Goal: Information Seeking & Learning: Check status

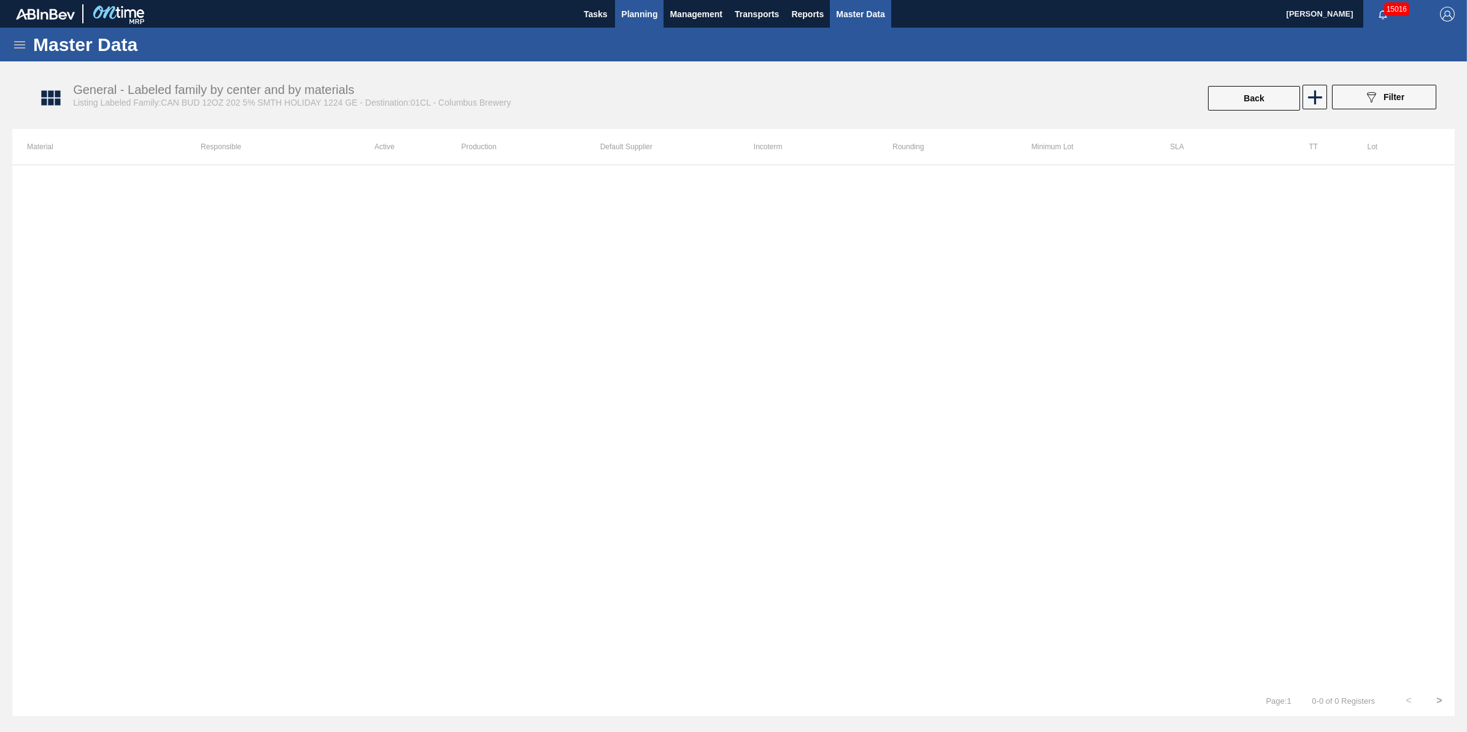
click at [658, 17] on button "Planning" at bounding box center [639, 14] width 48 height 28
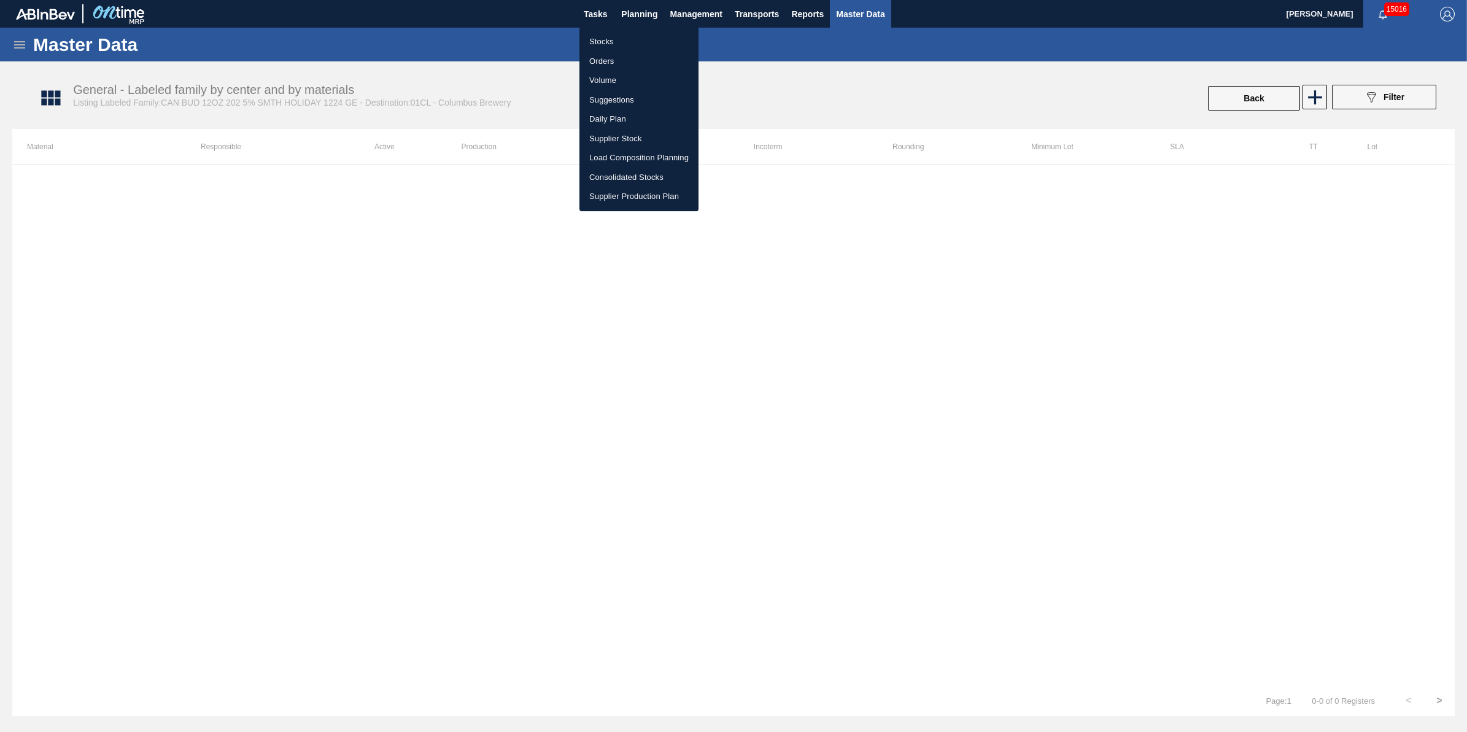
click at [640, 31] on ul "Stocks Orders Volume Suggestions Daily Plan Supplier Stock Load Composition Pla…" at bounding box center [638, 119] width 119 height 184
click at [634, 45] on li "Stocks" at bounding box center [638, 42] width 119 height 20
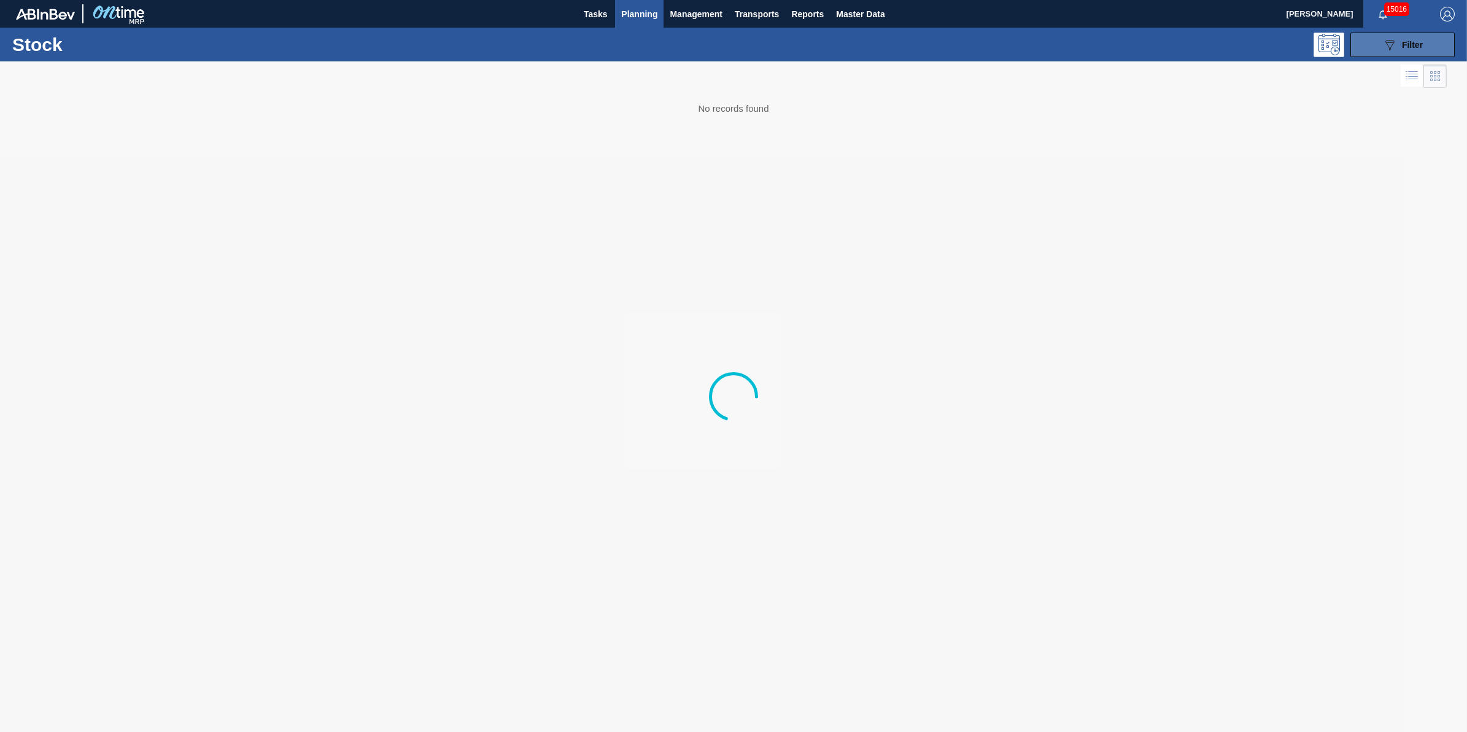
click at [1397, 43] on div "089F7B8B-B2A5-4AFE-B5C0-19BA573D28AC Filter" at bounding box center [1402, 44] width 41 height 15
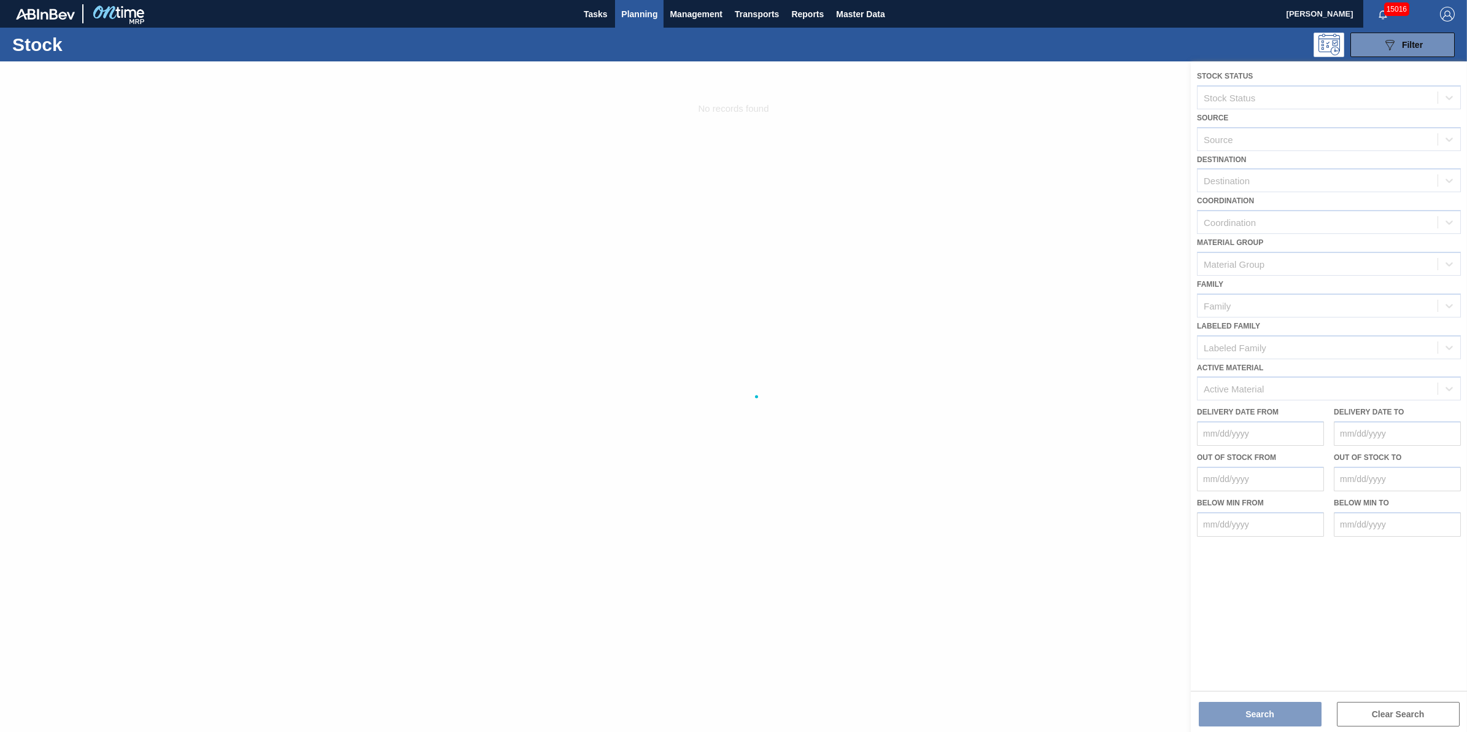
click at [1347, 177] on div at bounding box center [733, 396] width 1467 height 670
click at [1337, 179] on div at bounding box center [733, 396] width 1467 height 670
click at [1301, 194] on div at bounding box center [733, 396] width 1467 height 670
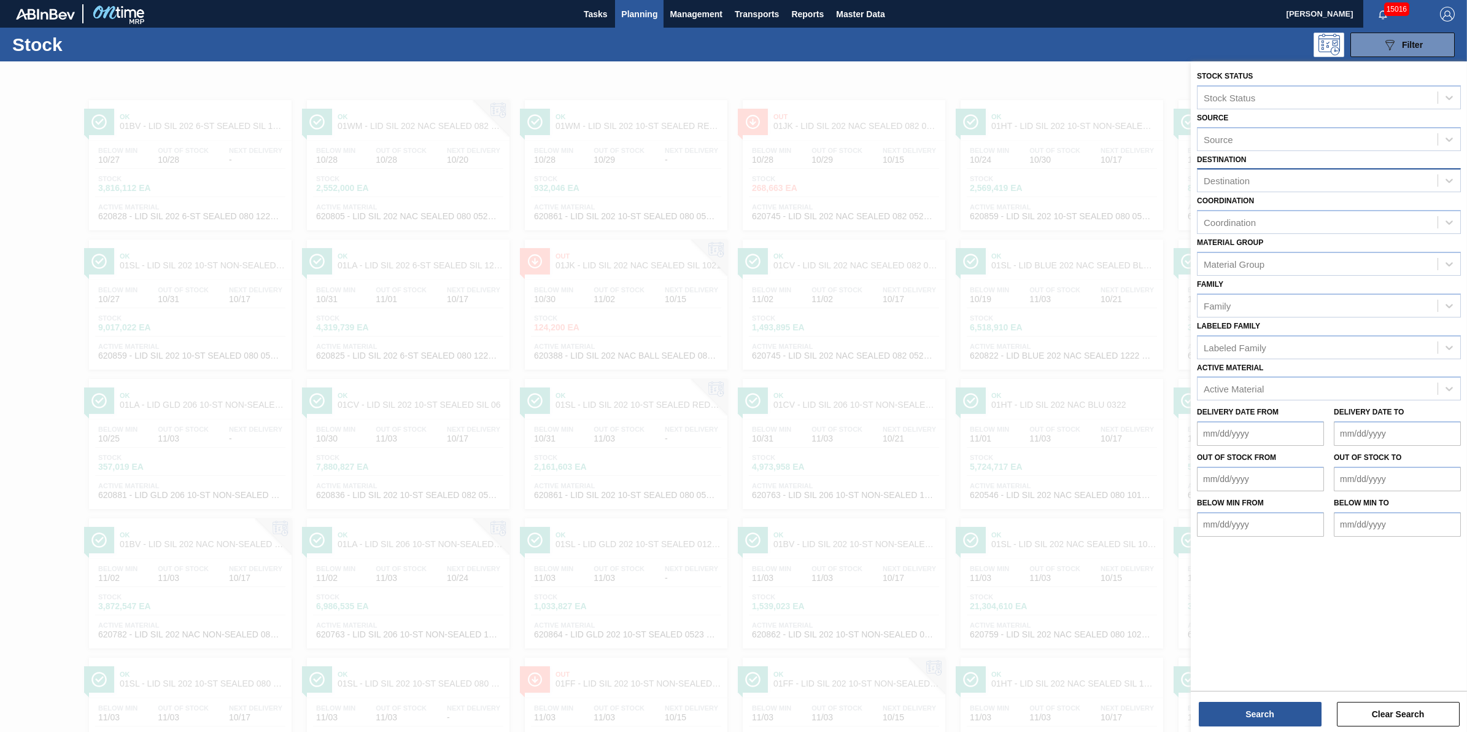
click at [1333, 189] on div "Destination" at bounding box center [1329, 180] width 264 height 24
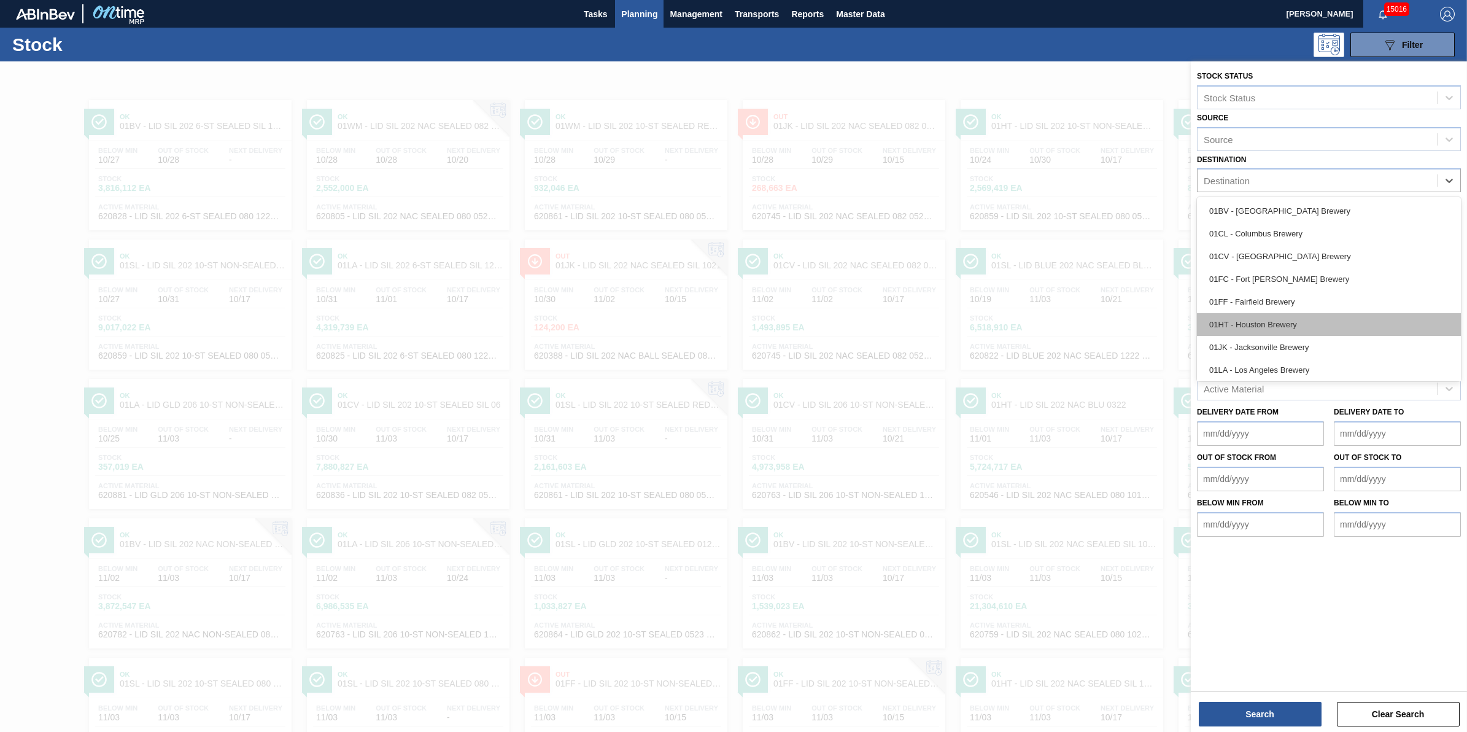
click at [1303, 322] on div "01HT - Houston Brewery" at bounding box center [1329, 324] width 264 height 23
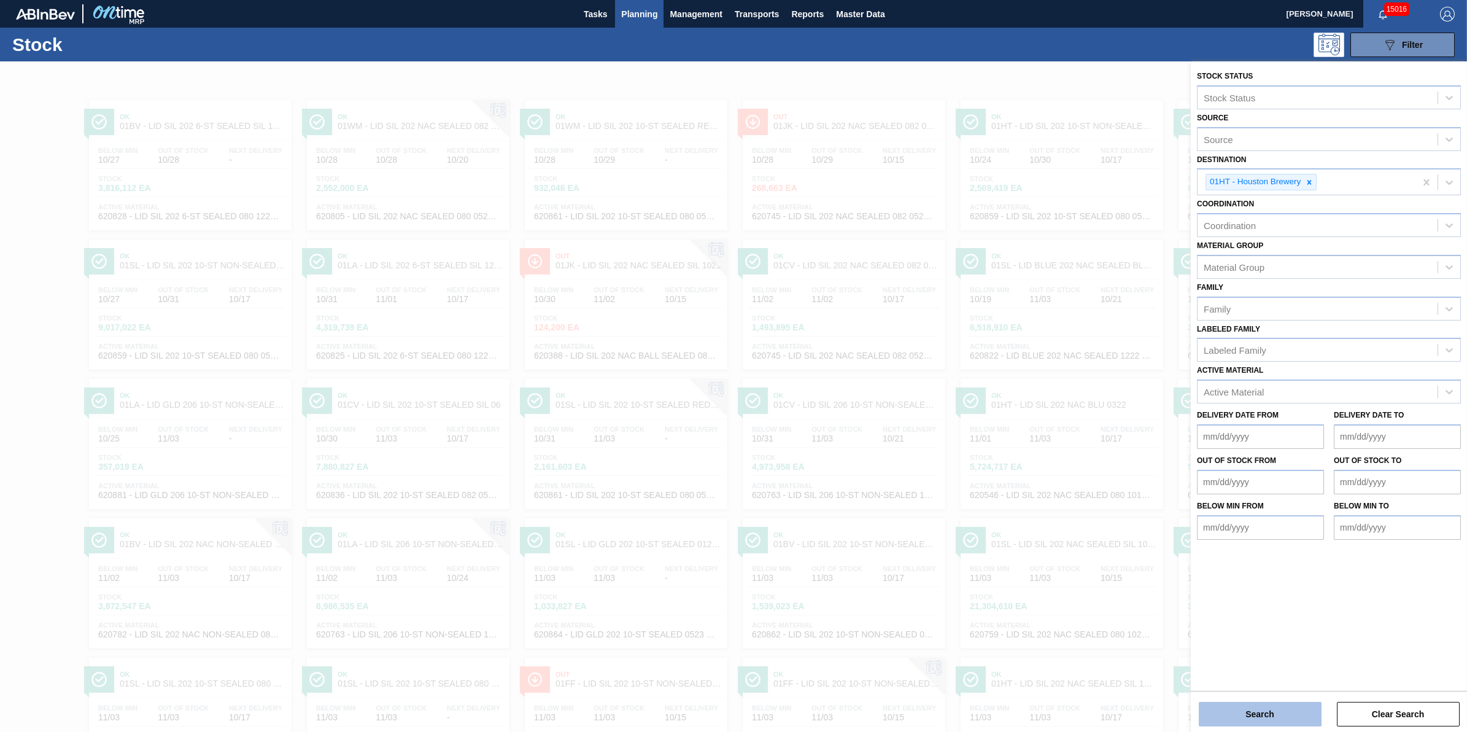
click at [1257, 724] on button "Search" at bounding box center [1260, 714] width 123 height 25
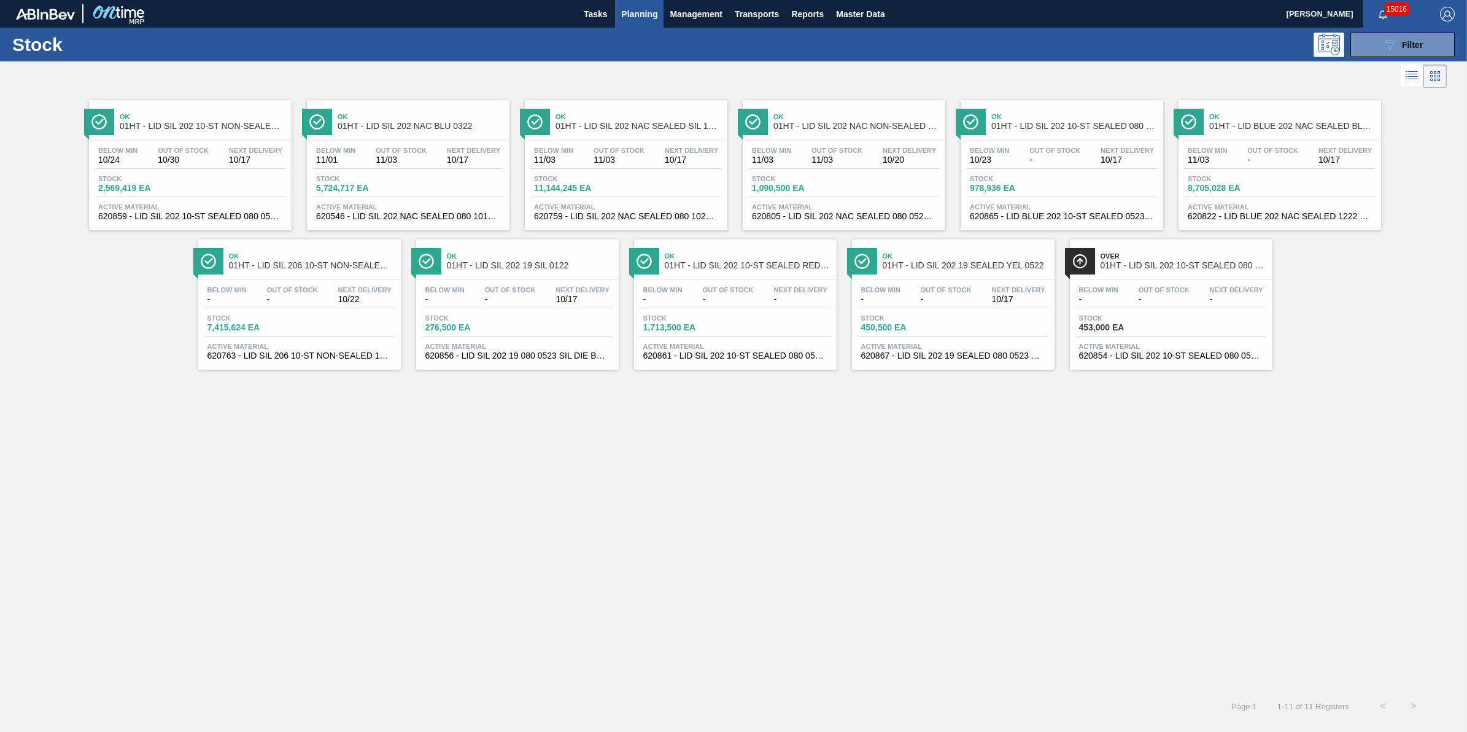
click at [224, 168] on div "Below Min 10/24 Out Of Stock 10/30 Next Delivery 10/17" at bounding box center [190, 158] width 190 height 22
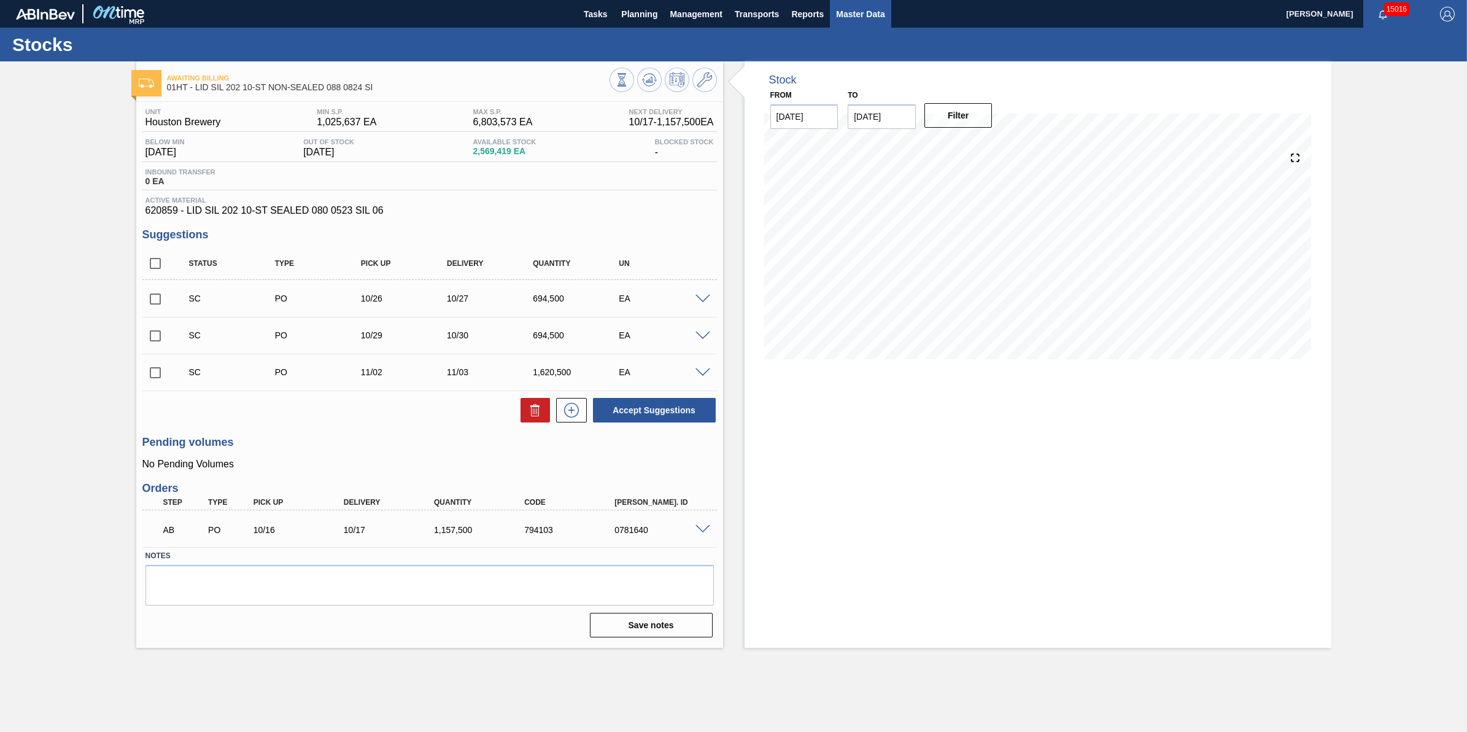
click at [839, 18] on span "Master Data" at bounding box center [860, 14] width 48 height 15
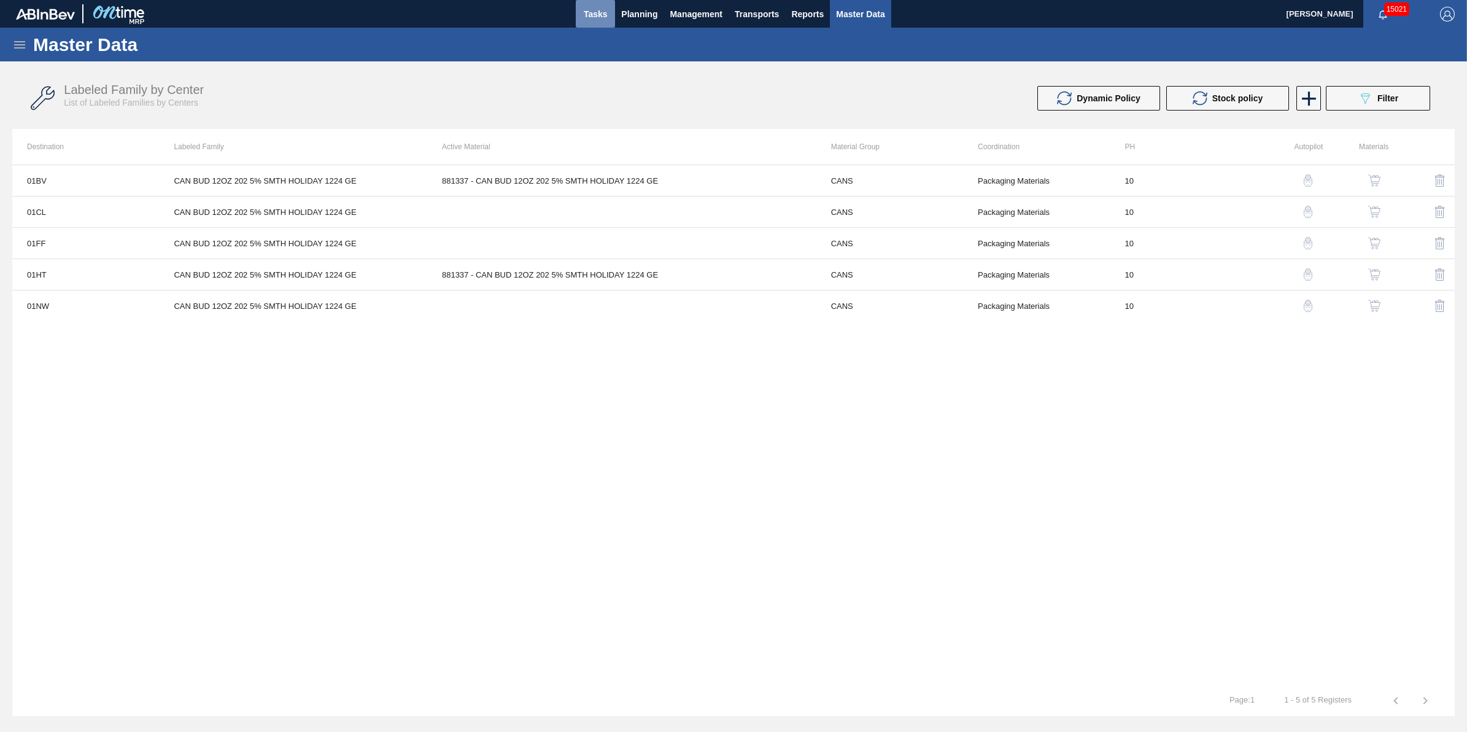
click at [603, 10] on span "Tasks" at bounding box center [595, 14] width 27 height 15
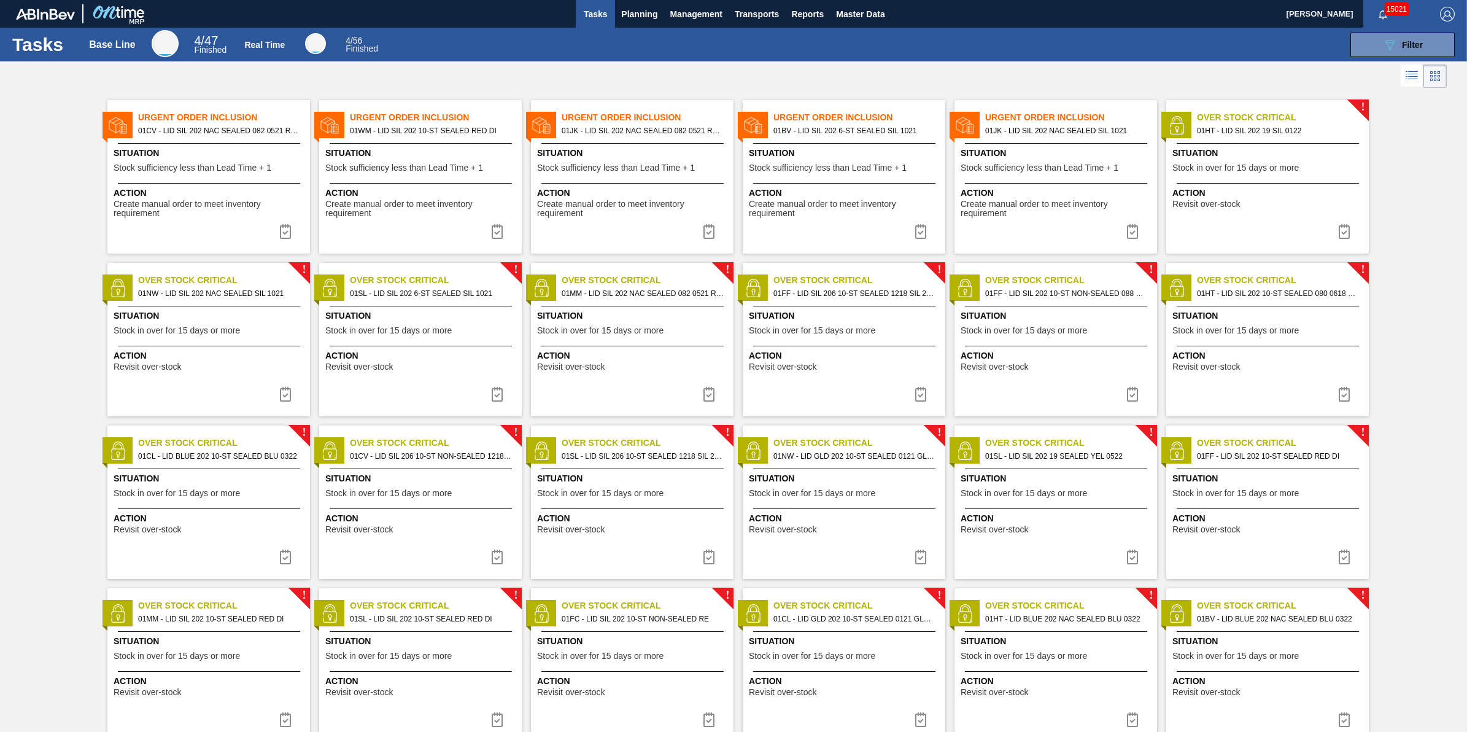
click at [589, 10] on span "Tasks" at bounding box center [595, 14] width 27 height 15
